Goal: Task Accomplishment & Management: Complete application form

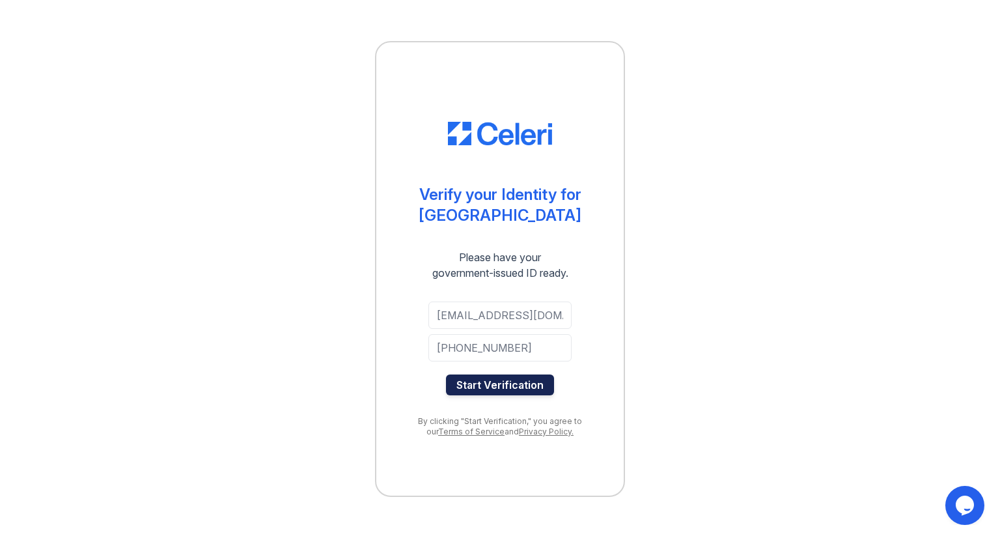
click at [495, 379] on button "Start Verification" at bounding box center [500, 384] width 108 height 21
